Goal: Find specific page/section: Find specific page/section

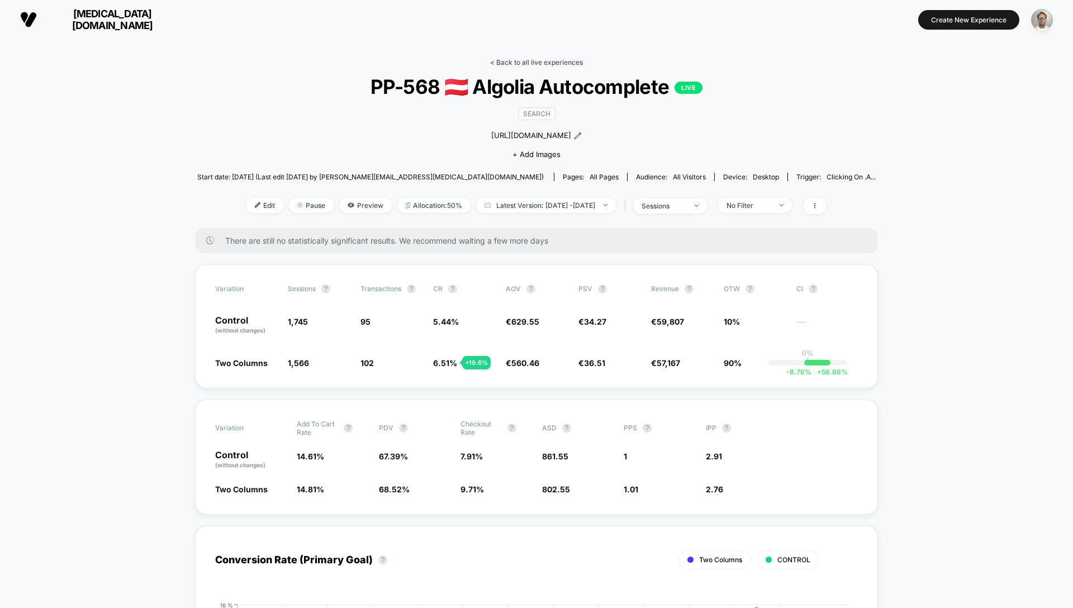
click at [539, 61] on link "< Back to all live experiences" at bounding box center [536, 62] width 93 height 8
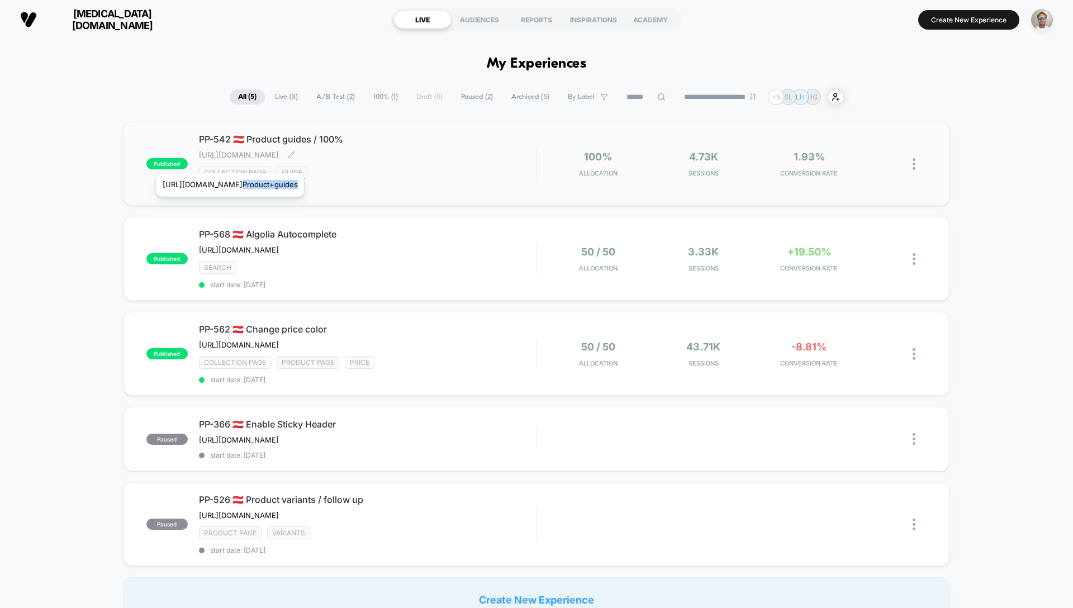
click at [279, 159] on span "[URL][DOMAIN_NAME]" at bounding box center [239, 154] width 80 height 9
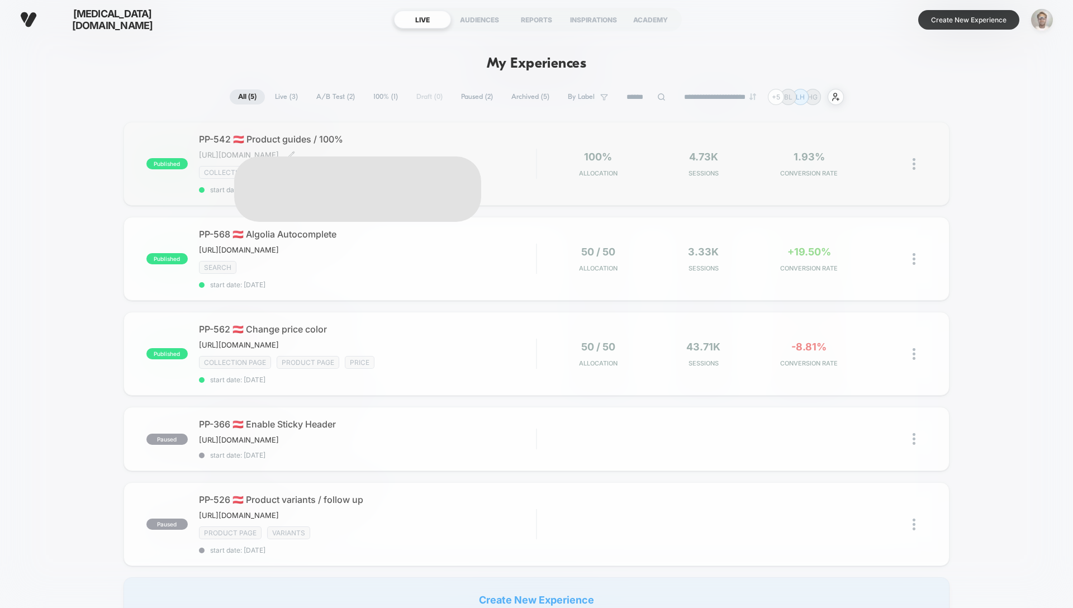
click at [296, 159] on body "**********" at bounding box center [536, 304] width 1073 height 608
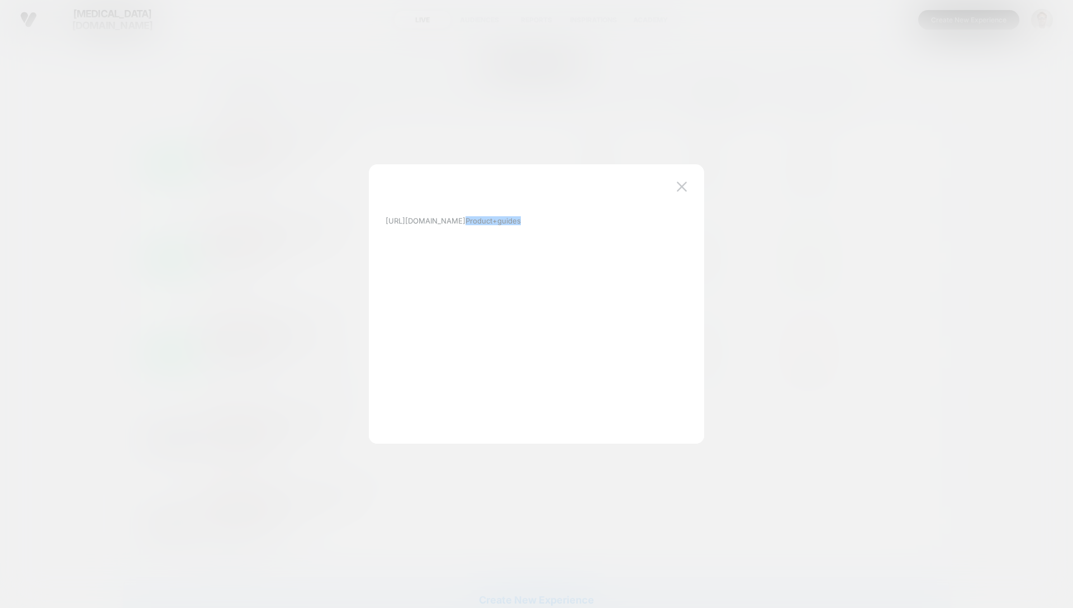
click at [459, 222] on p "[URL][DOMAIN_NAME] Product+guides" at bounding box center [453, 220] width 135 height 9
copy p "[URL][DOMAIN_NAME] Product+guides"
click at [678, 186] on img at bounding box center [682, 187] width 10 height 10
